Goal: Find specific page/section: Find specific page/section

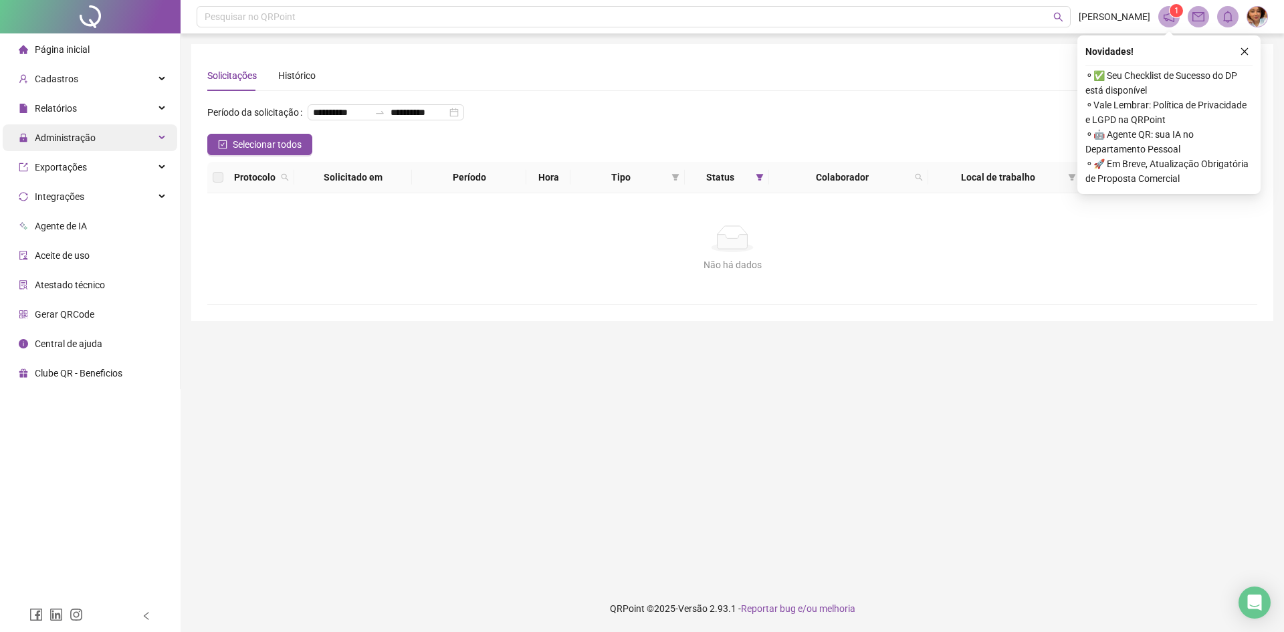
click at [93, 142] on span "Administração" at bounding box center [65, 137] width 61 height 11
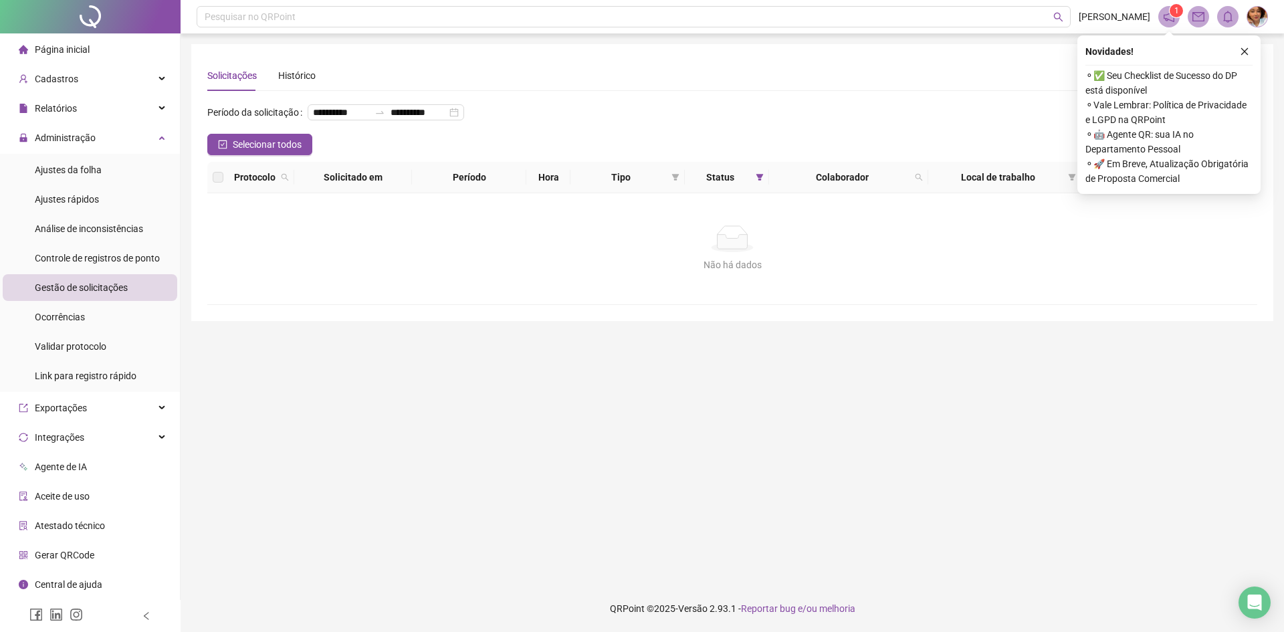
drag, startPoint x: 113, startPoint y: 305, endPoint x: 113, endPoint y: 288, distance: 17.4
click at [113, 300] on ul "Ajustes da folha Ajustes rápidos Análise de inconsistências Controle de registr…" at bounding box center [90, 273] width 180 height 238
click at [113, 288] on span "Gestão de solicitações" at bounding box center [81, 287] width 93 height 11
click at [114, 282] on span "Gestão de solicitações" at bounding box center [81, 287] width 93 height 11
click at [112, 314] on li "Ocorrências" at bounding box center [90, 317] width 175 height 27
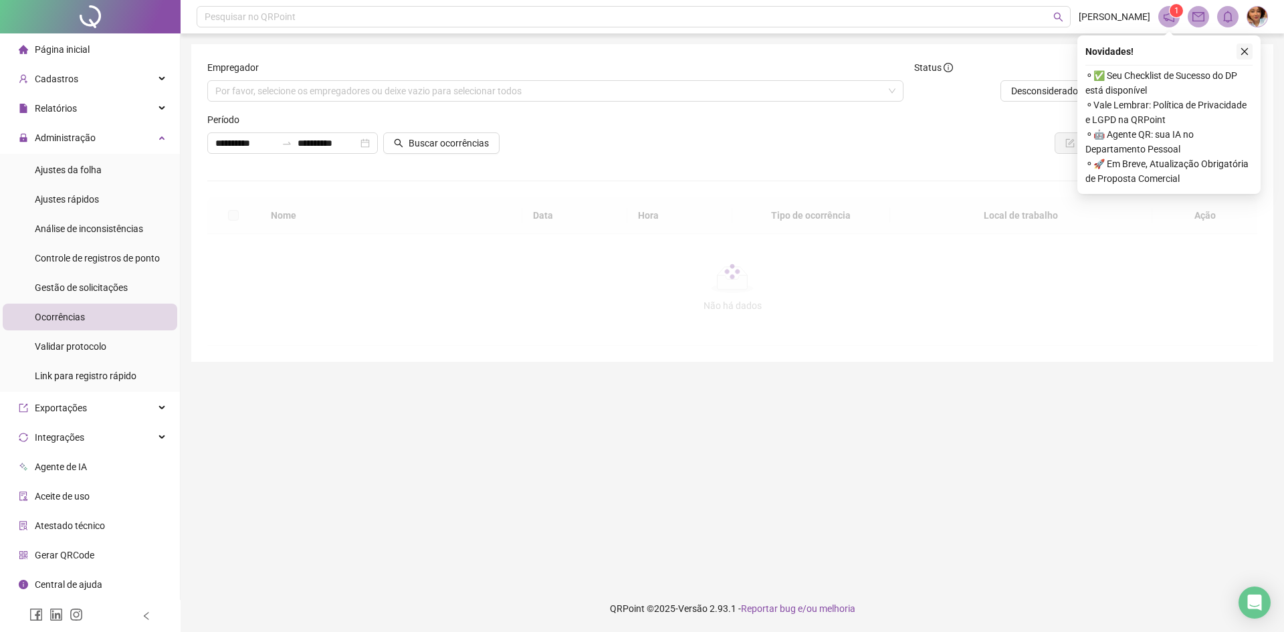
click at [1250, 44] on button "button" at bounding box center [1245, 51] width 16 height 16
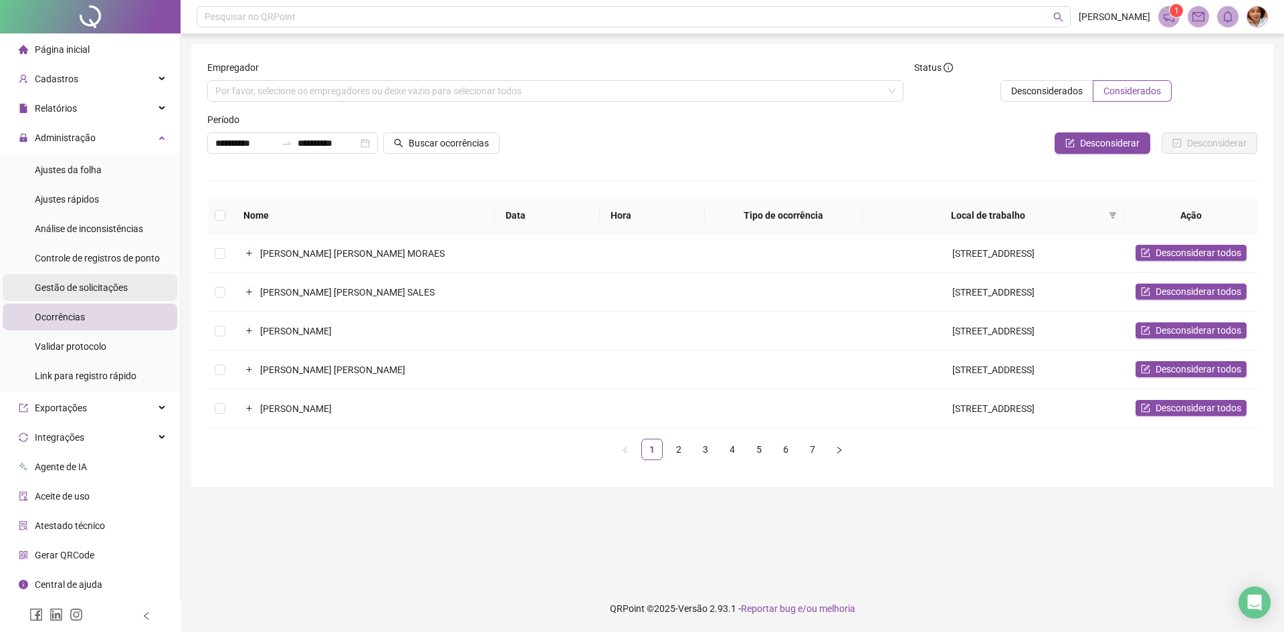
click at [76, 294] on div "Gestão de solicitações" at bounding box center [81, 287] width 93 height 27
